Goal: Book appointment/travel/reservation

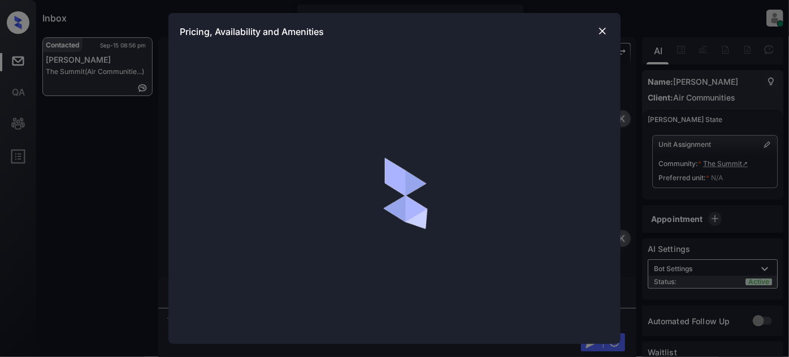
scroll to position [1685, 0]
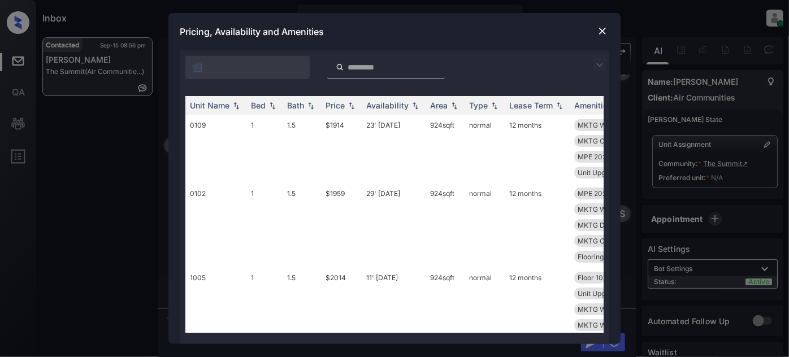
click at [600, 33] on img at bounding box center [602, 30] width 11 height 11
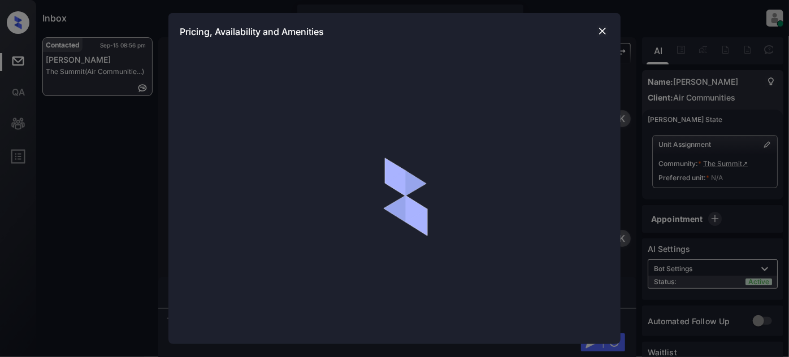
scroll to position [1685, 0]
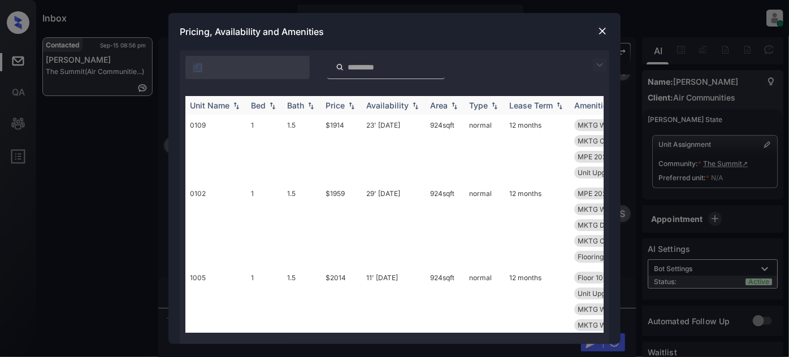
click at [251, 102] on div "Bed" at bounding box center [258, 106] width 15 height 10
click at [359, 124] on td "$1914" at bounding box center [341, 149] width 41 height 68
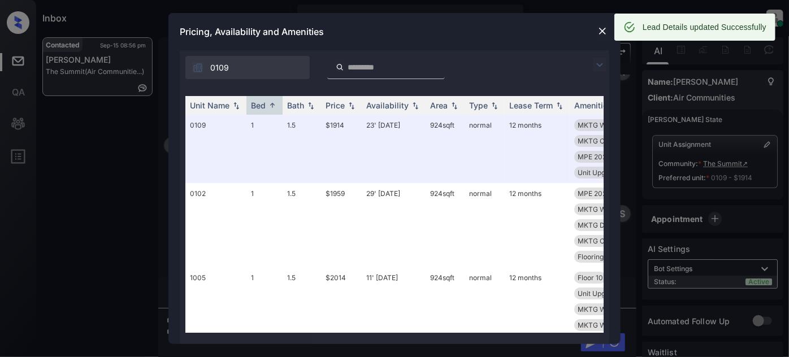
click at [601, 32] on img at bounding box center [602, 30] width 11 height 11
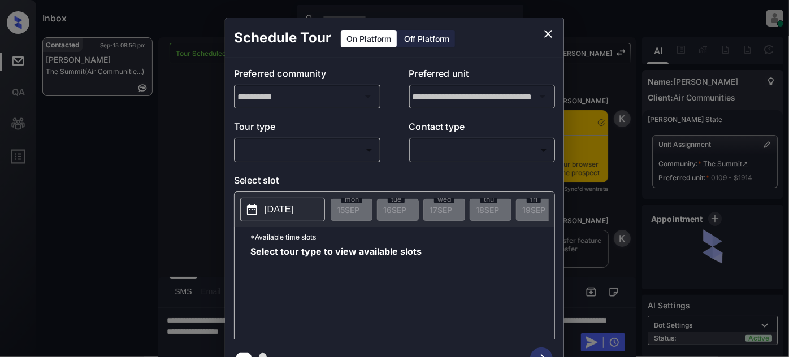
scroll to position [1685, 0]
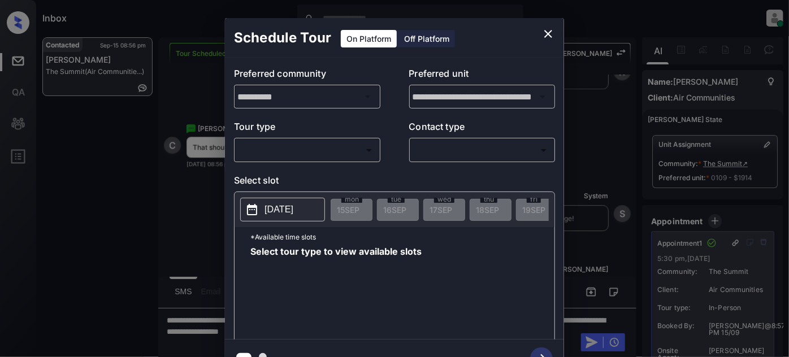
click at [310, 157] on body "Inbox [PERSON_NAME] Online Set yourself offline Set yourself on break Profile S…" at bounding box center [394, 178] width 789 height 357
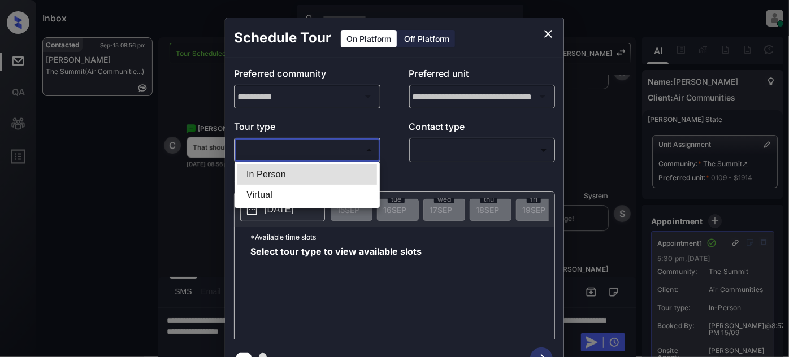
click at [287, 168] on li "In Person" at bounding box center [307, 174] width 140 height 20
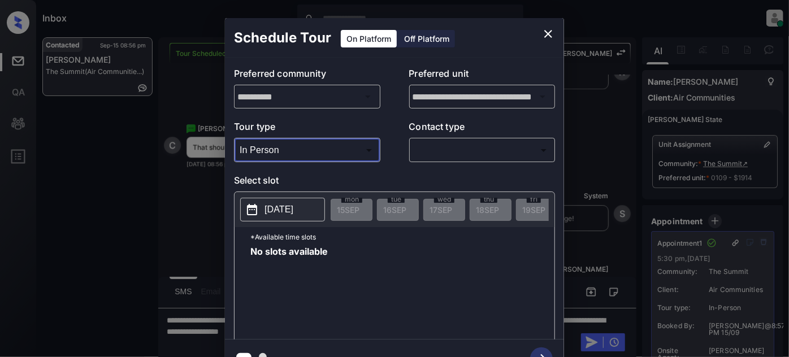
type input "********"
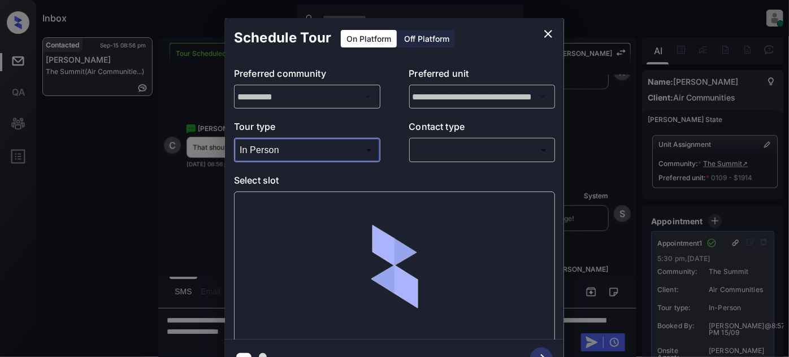
click at [435, 153] on body "Inbox [PERSON_NAME] Online Set yourself offline Set yourself on break Profile S…" at bounding box center [394, 178] width 789 height 357
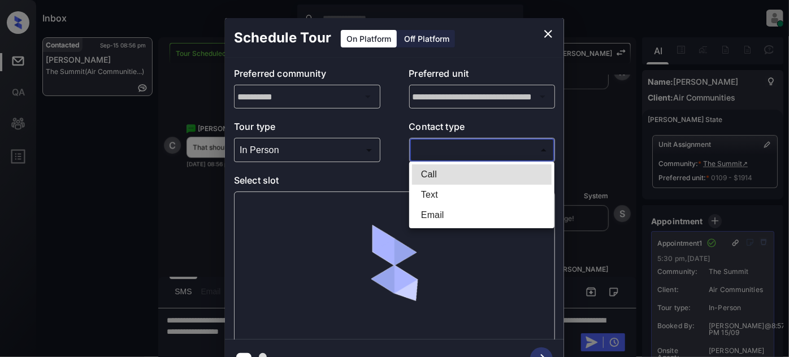
click at [431, 194] on li "Text" at bounding box center [482, 195] width 140 height 20
type input "****"
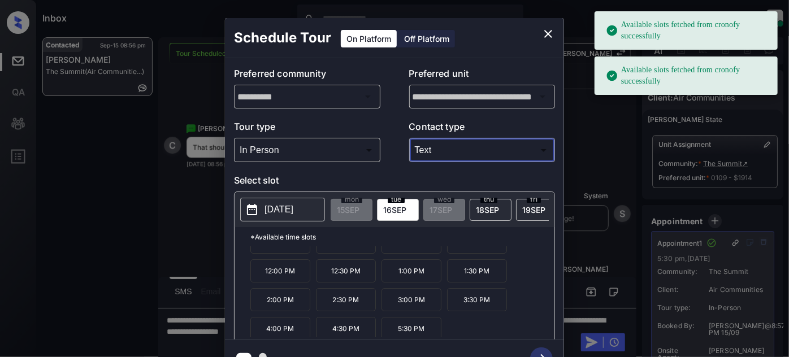
scroll to position [18, 0]
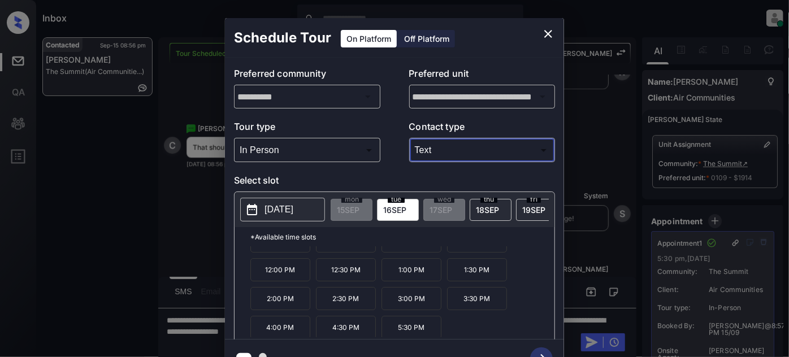
click at [414, 332] on p "5:30 PM" at bounding box center [411, 327] width 60 height 23
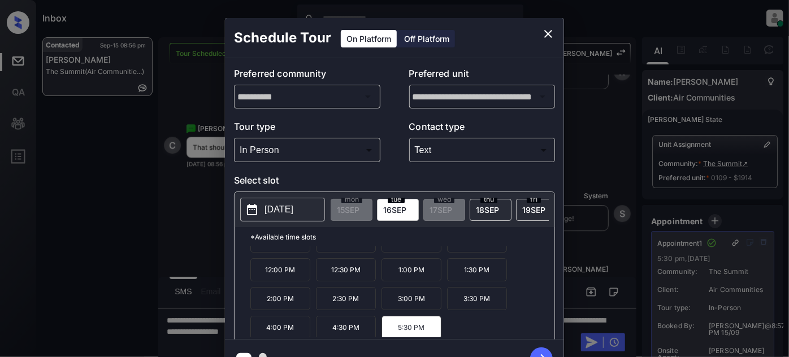
click at [545, 349] on icon "button" at bounding box center [541, 359] width 23 height 23
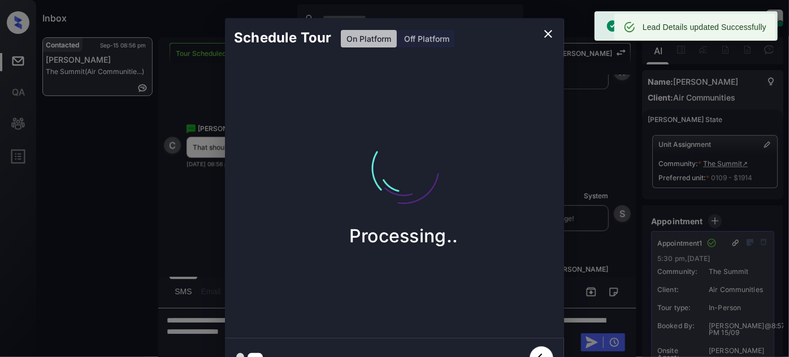
click at [547, 34] on icon "close" at bounding box center [548, 34] width 8 height 8
